Goal: Answer question/provide support: Share knowledge or assist other users

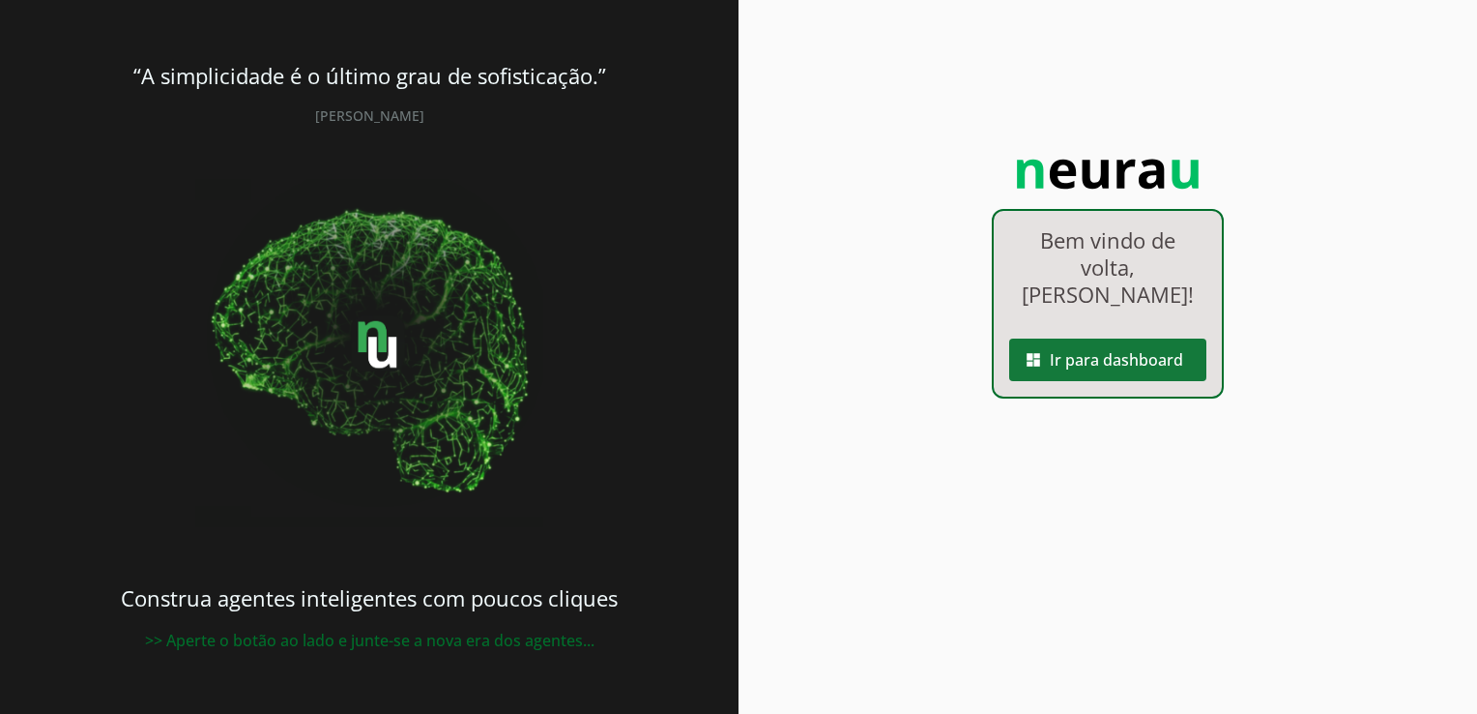
click at [1093, 336] on span at bounding box center [1107, 359] width 197 height 46
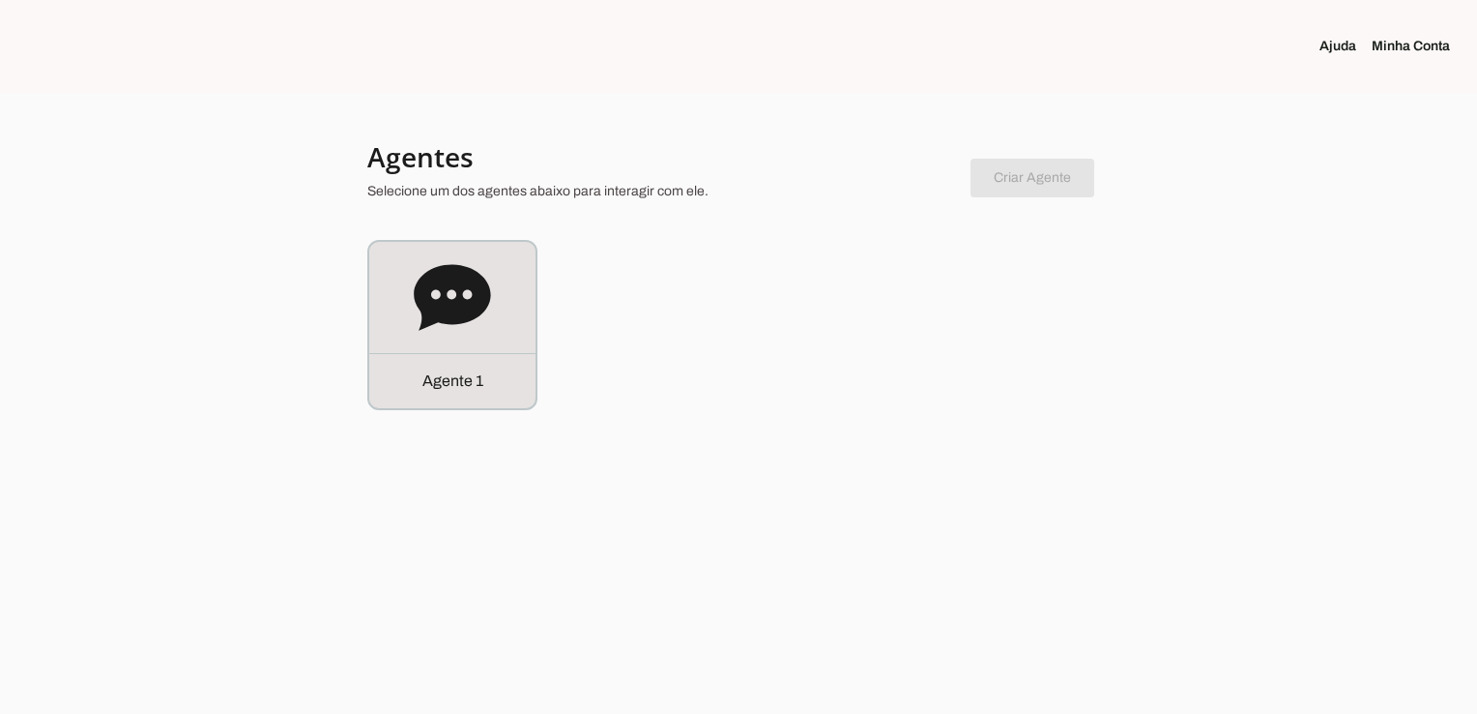
click at [1051, 176] on chatbot-new-form "Criar Agente Você atingiu o limite de agentes permitidos. Atualize o seu plano …" at bounding box center [1033, 174] width 124 height 45
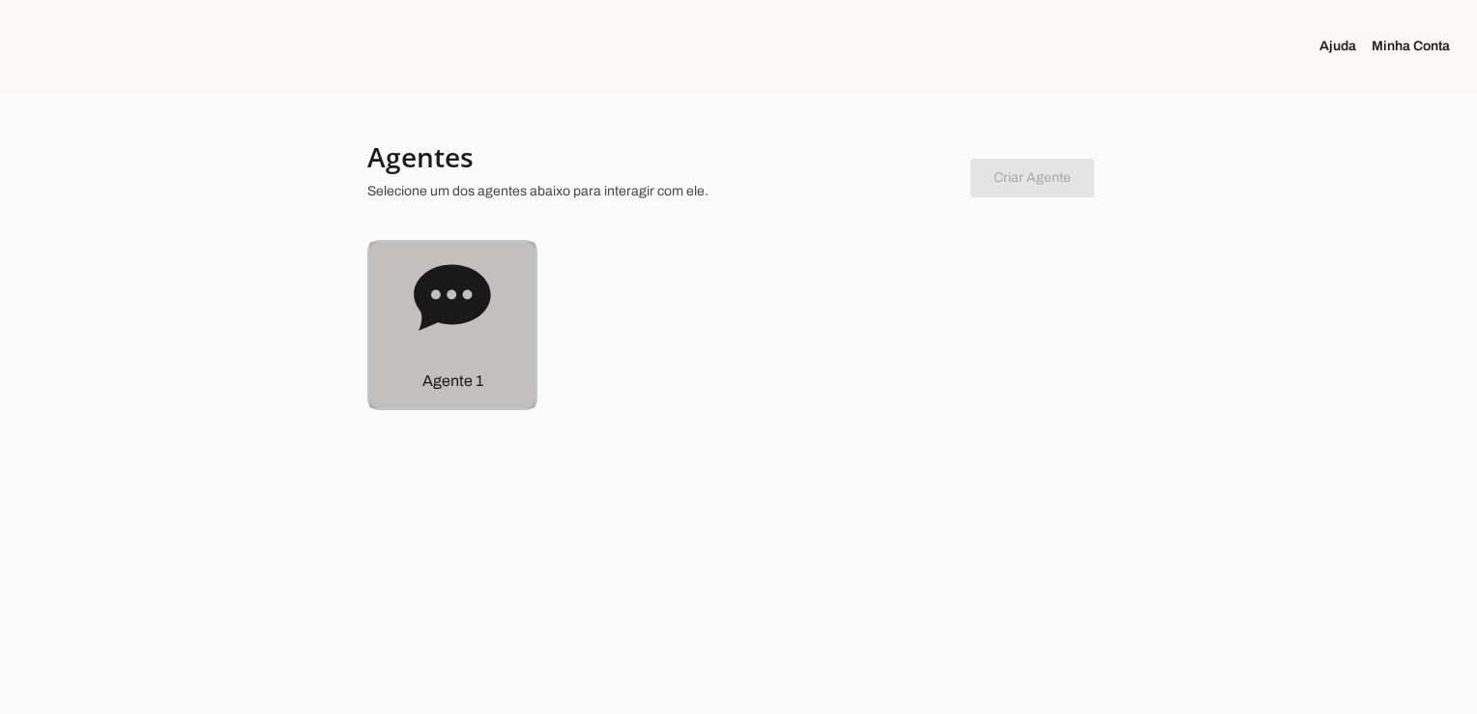
click at [481, 392] on p "Agente 1" at bounding box center [453, 380] width 61 height 23
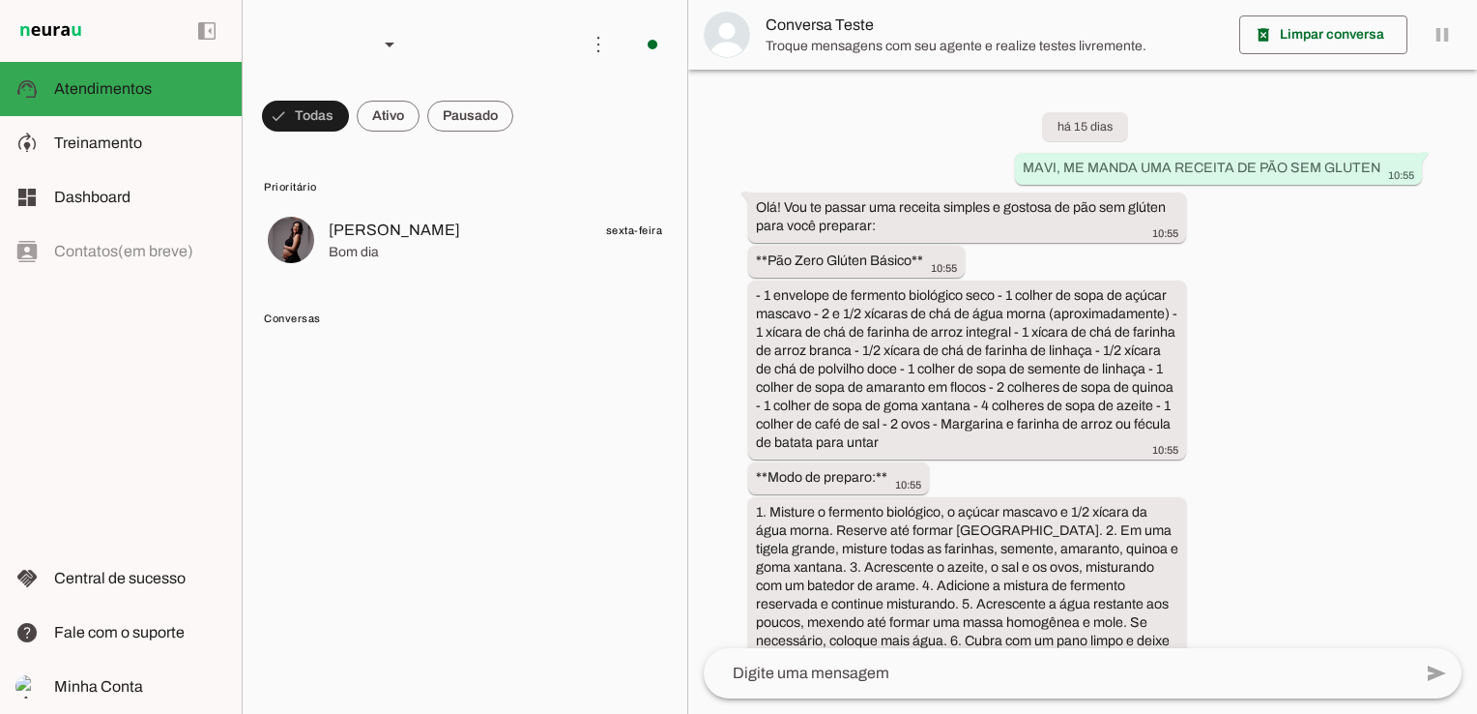
scroll to position [4827, 0]
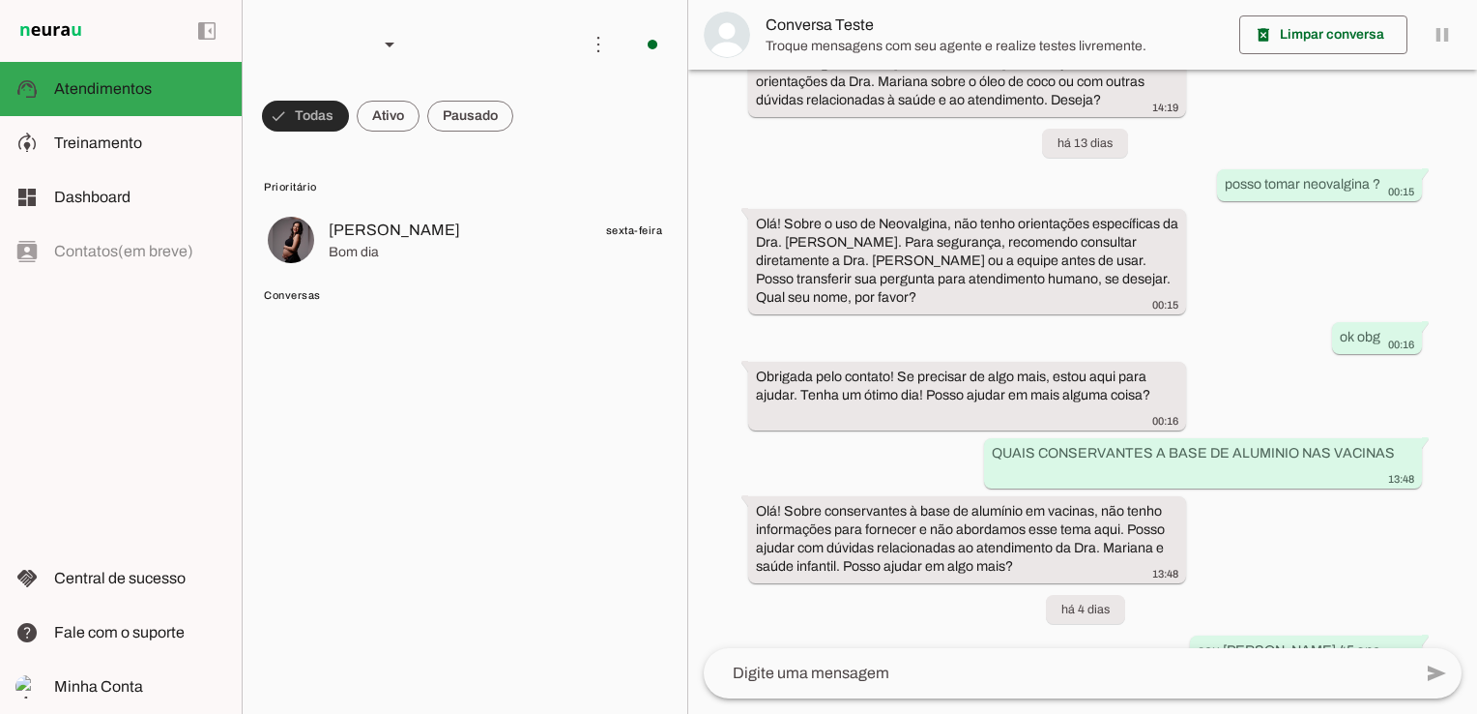
click at [317, 117] on span at bounding box center [305, 116] width 87 height 46
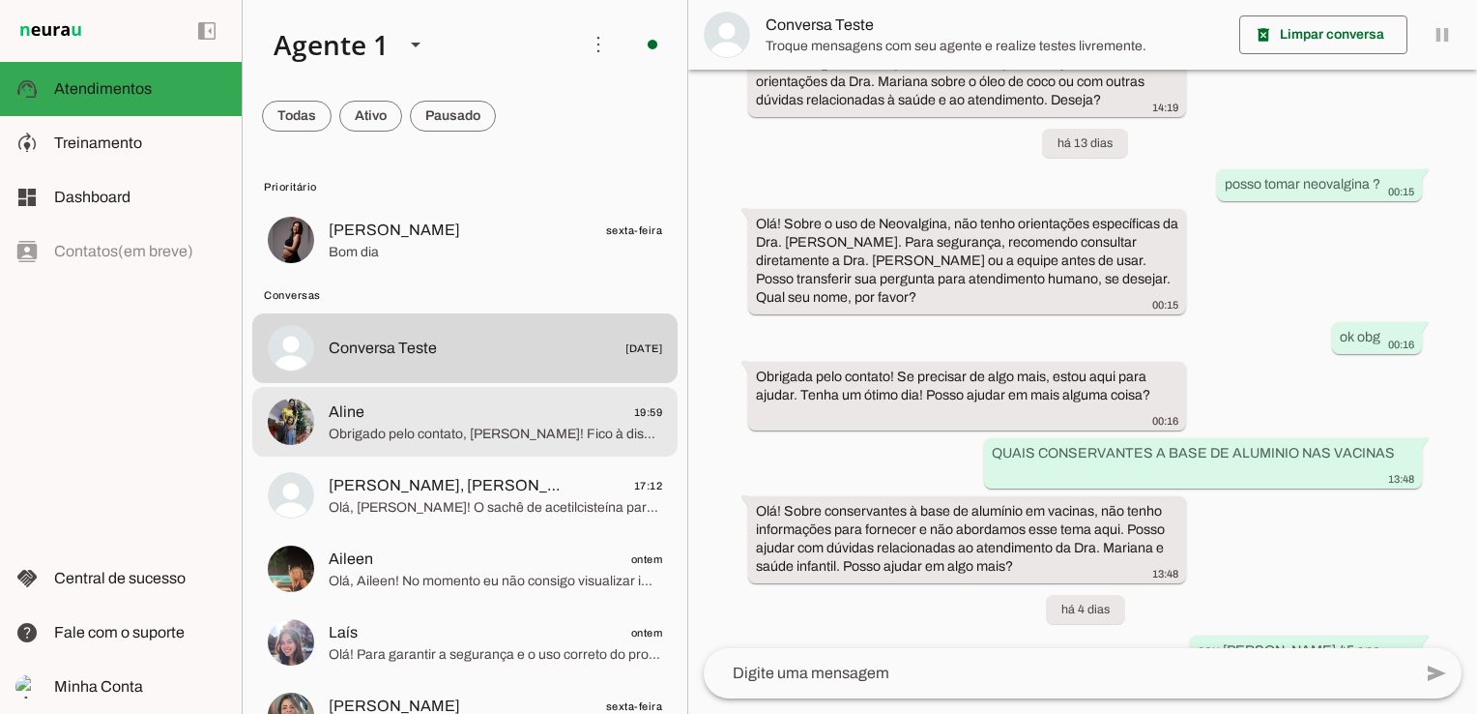
click at [390, 435] on span "Obrigado pelo contato, [PERSON_NAME]! Fico à disposição para ajudar sempre que …" at bounding box center [496, 433] width 334 height 19
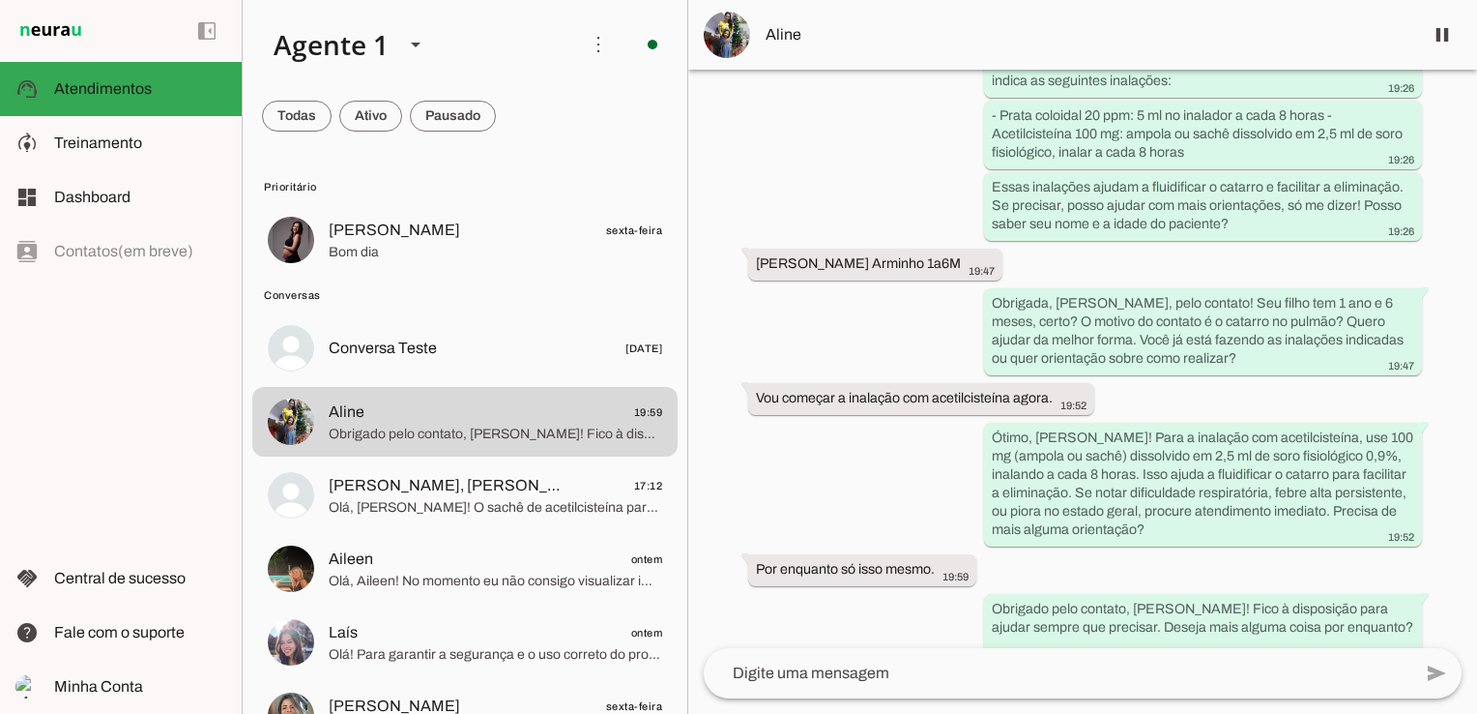
scroll to position [4765, 0]
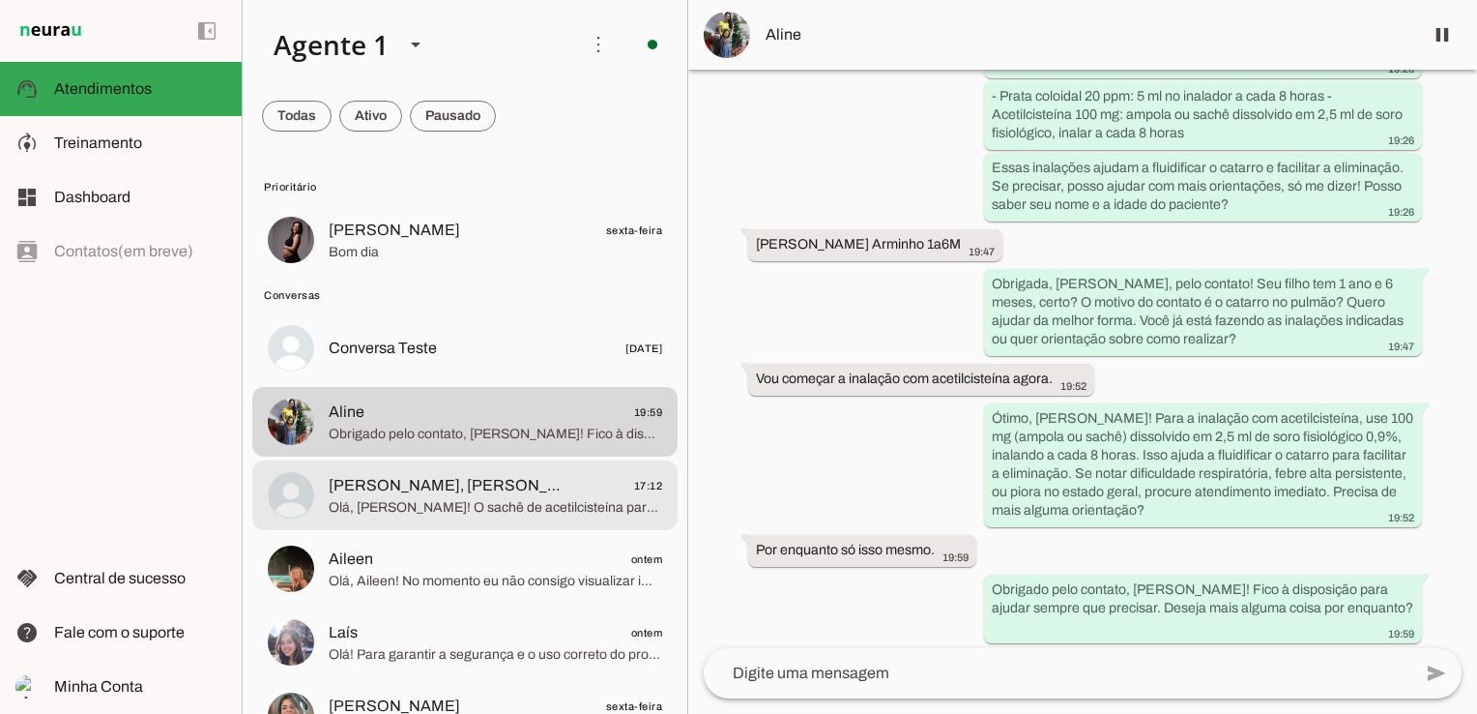
click at [456, 512] on span "Olá, [PERSON_NAME]! O sachê de acetilcisteína para inalação é o mesmo medicamen…" at bounding box center [496, 507] width 334 height 19
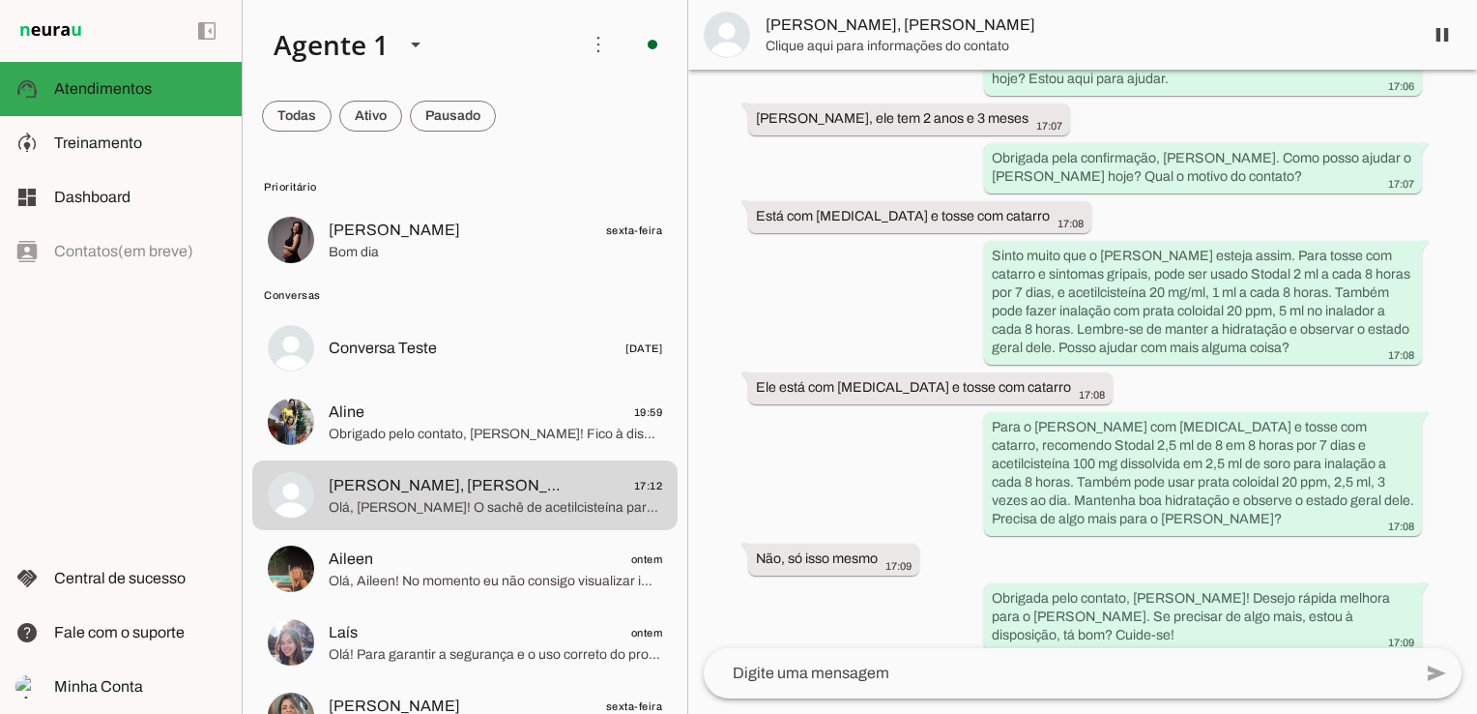
scroll to position [2163, 0]
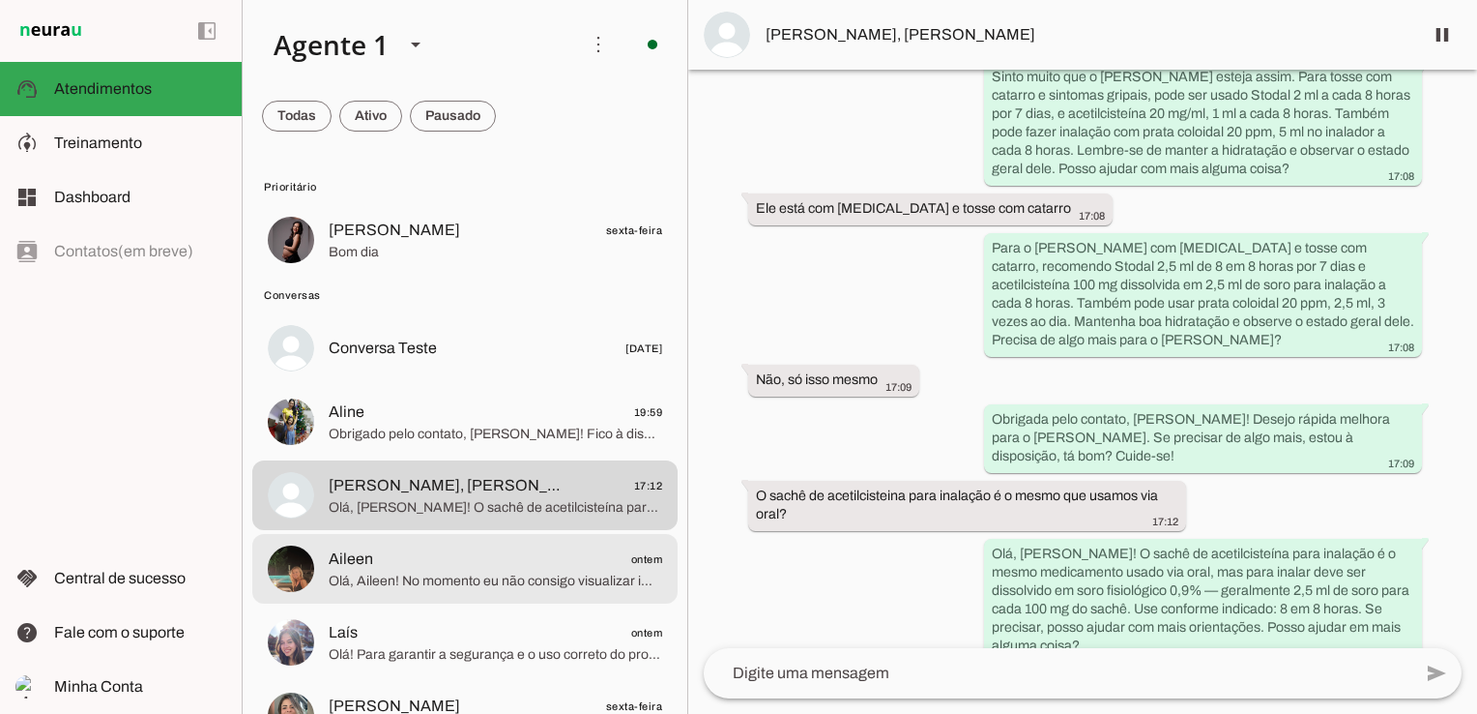
drag, startPoint x: 473, startPoint y: 573, endPoint x: 527, endPoint y: 560, distance: 55.8
click at [473, 573] on span "Olá, Aileen! No momento eu não consigo visualizar imagens, por favor, descreva …" at bounding box center [496, 580] width 334 height 19
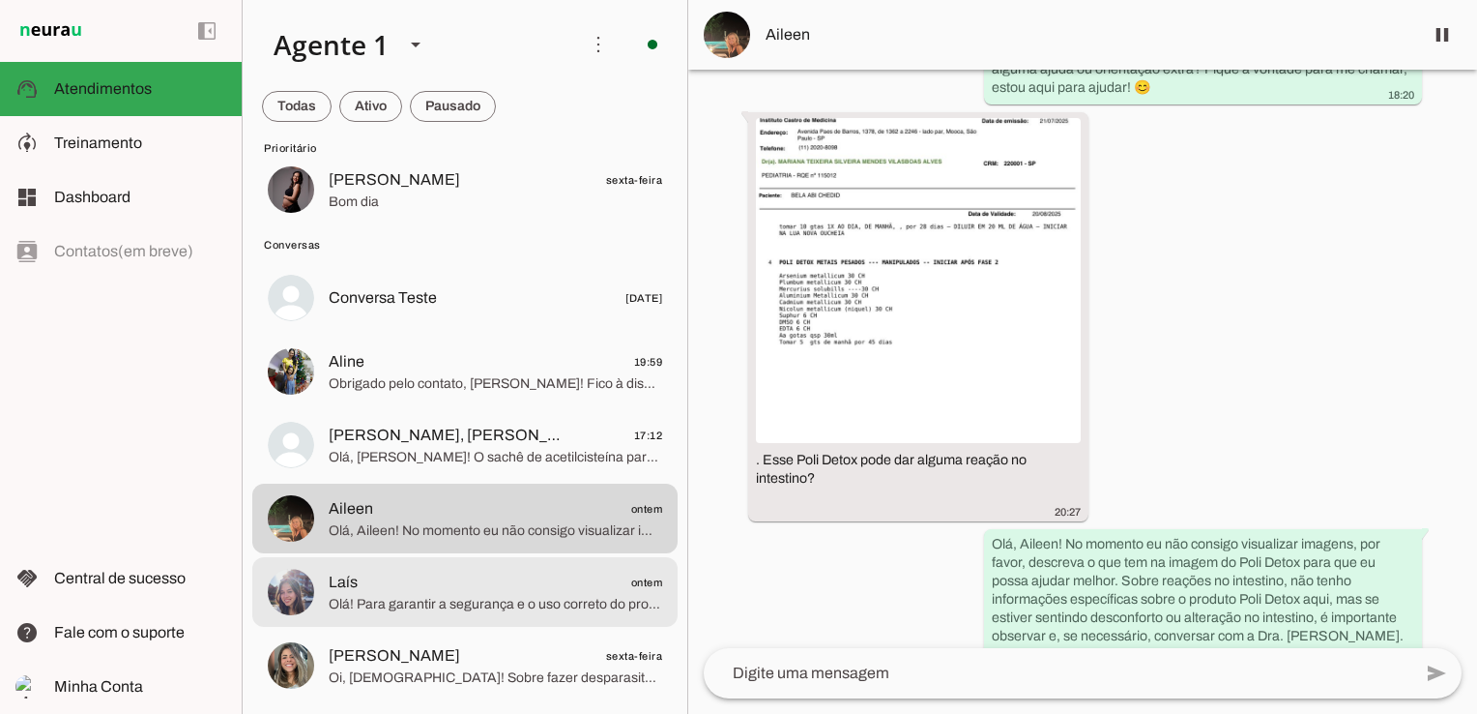
scroll to position [290, 0]
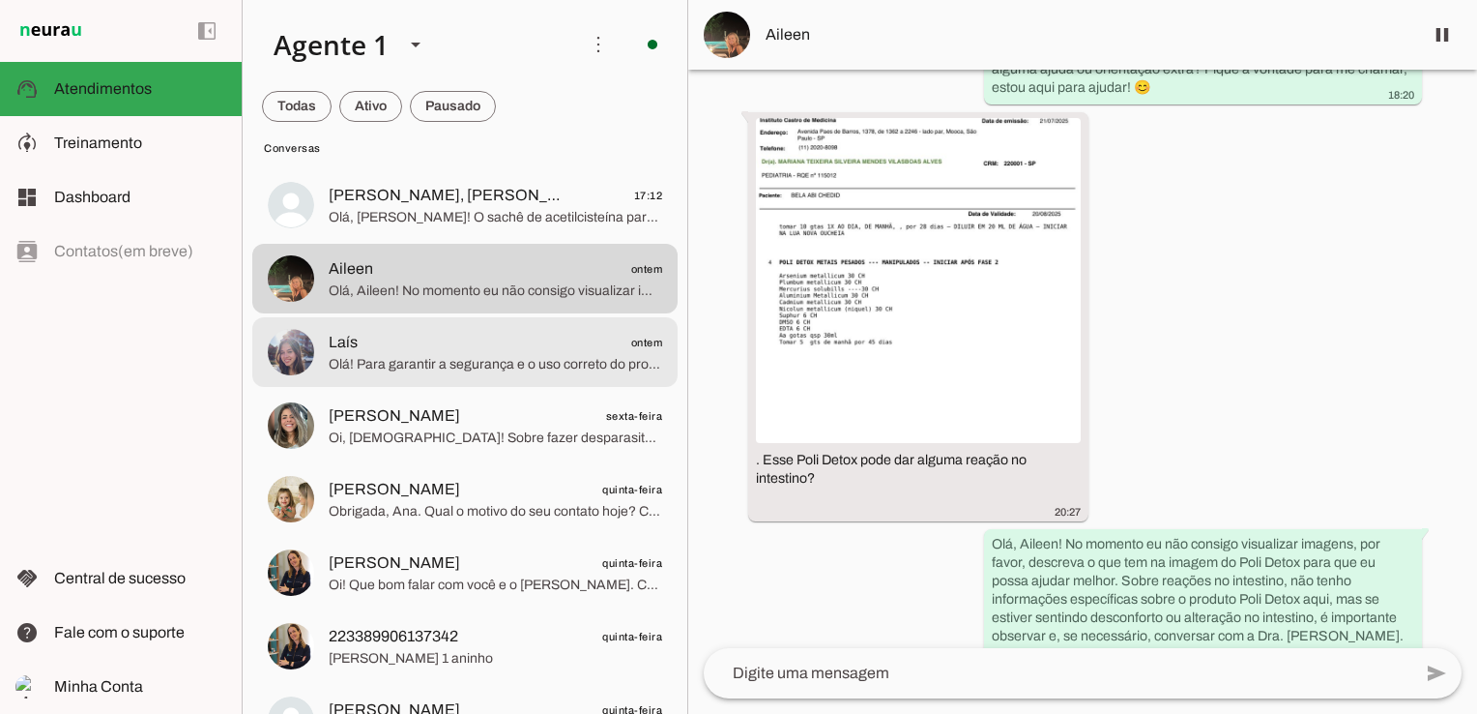
click at [429, 360] on span "Olá! Para garantir a segurança e o uso correto do protocolo Ex-vermes Kids, é i…" at bounding box center [496, 364] width 334 height 19
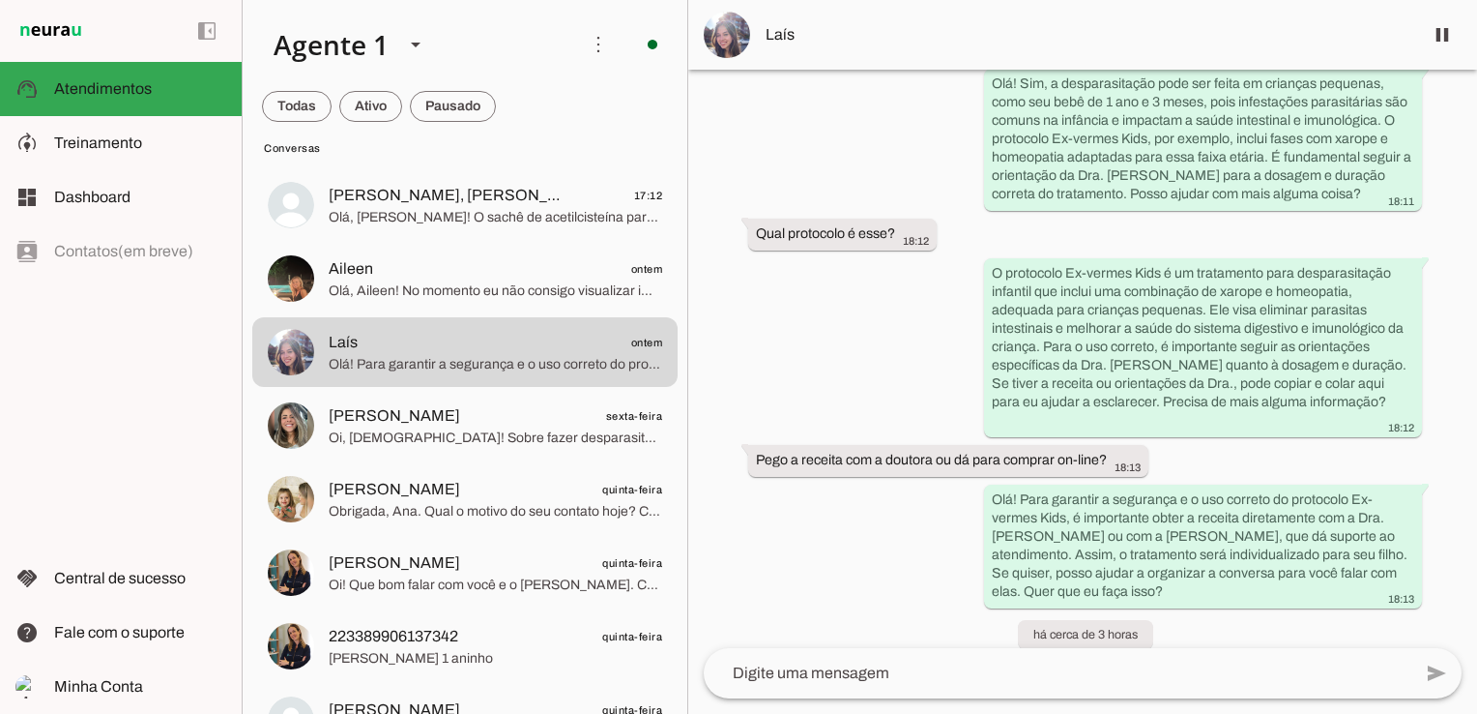
scroll to position [5575, 0]
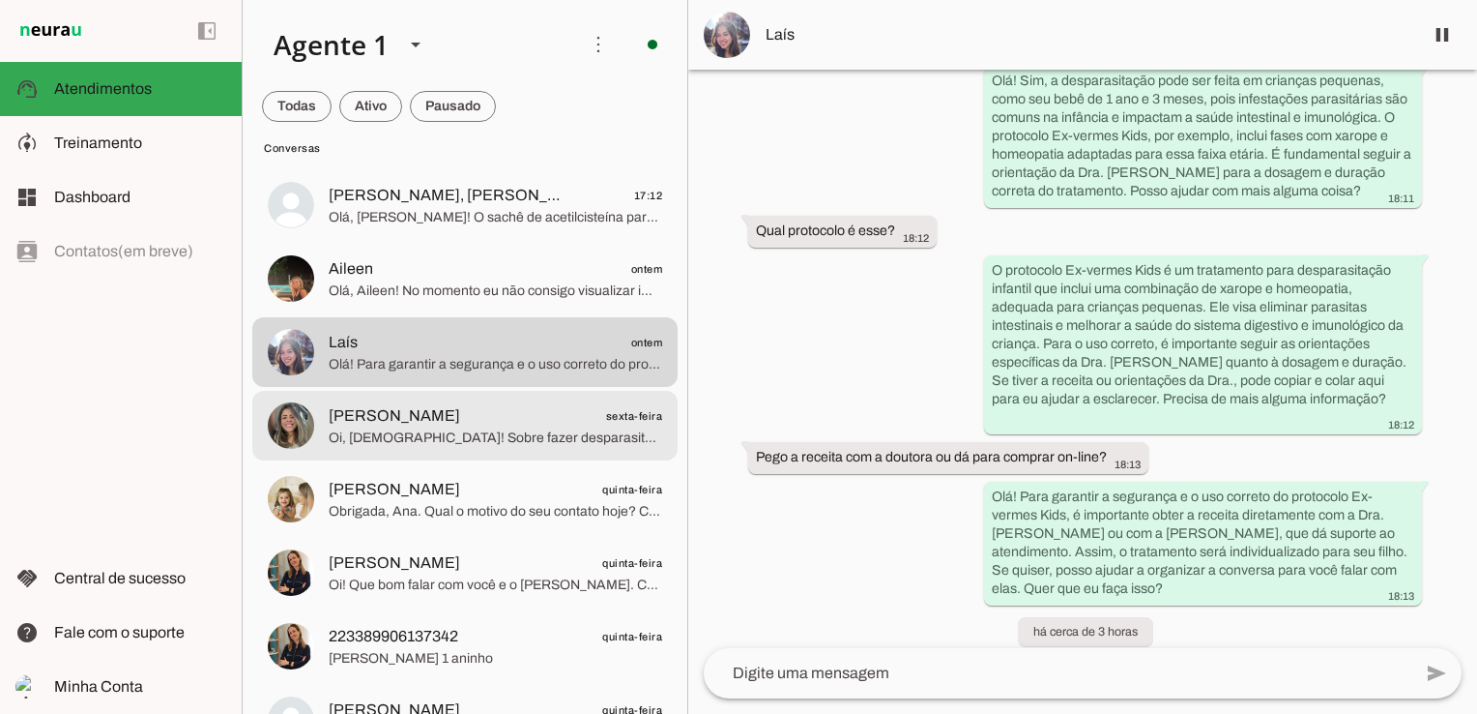
click at [528, 432] on span "Oi, [DEMOGRAPHIC_DATA]! Sobre fazer desparasitação na lua cheia, não temos nenh…" at bounding box center [496, 437] width 334 height 19
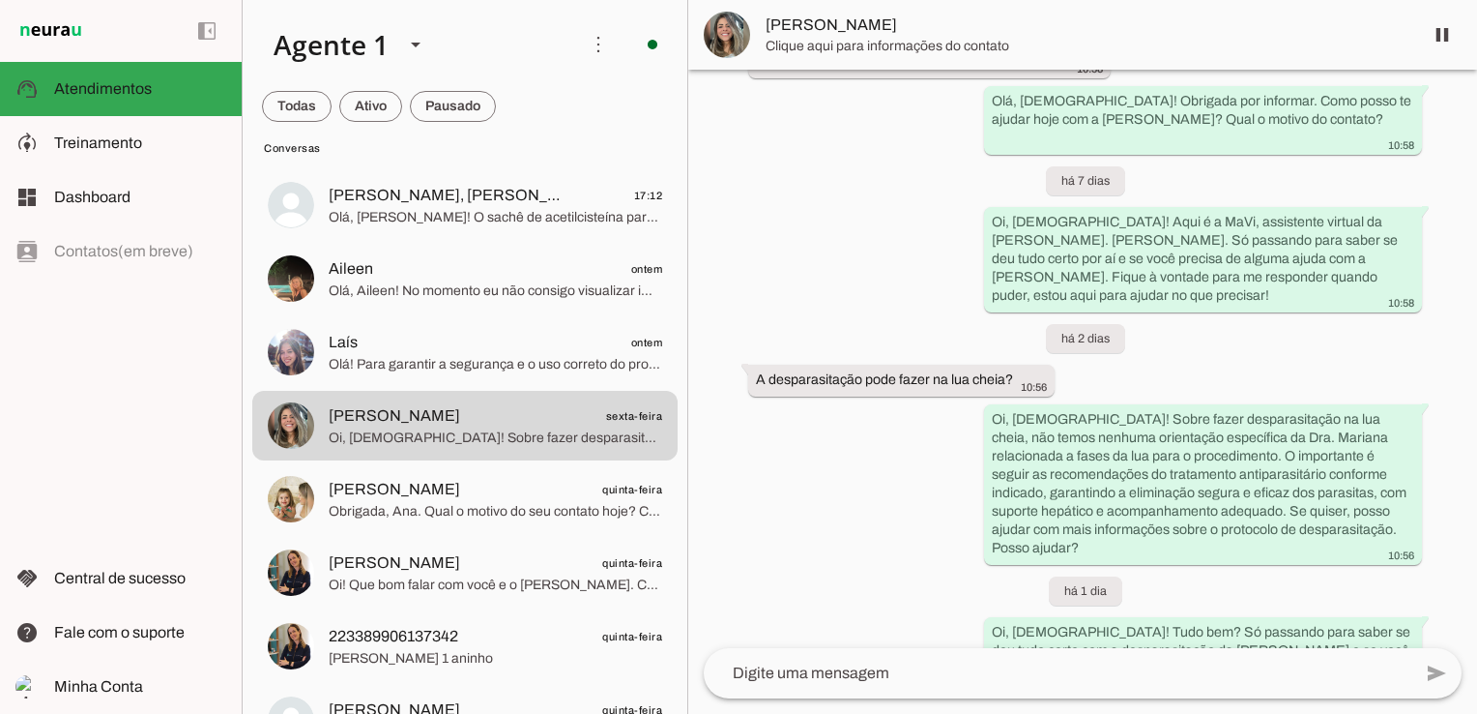
scroll to position [580, 0]
